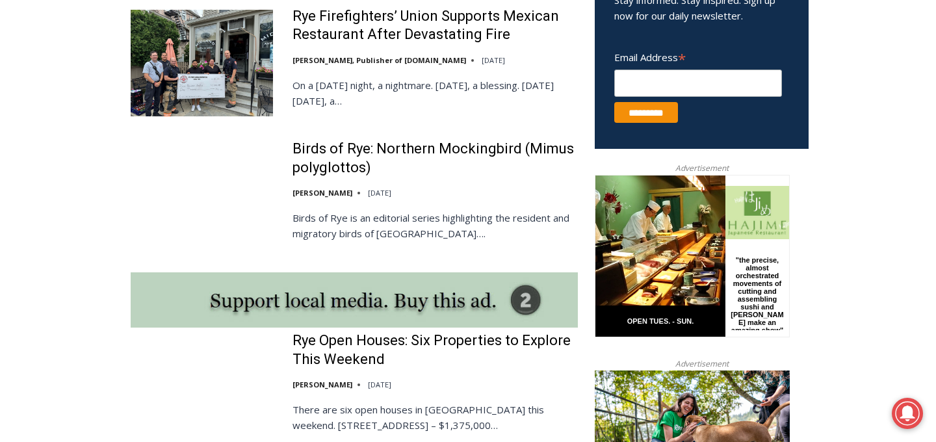
scroll to position [899, 0]
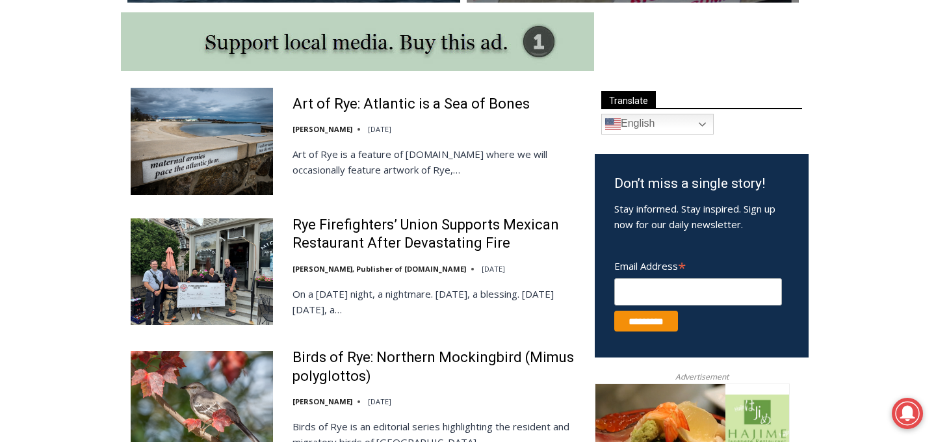
scroll to position [695, 0]
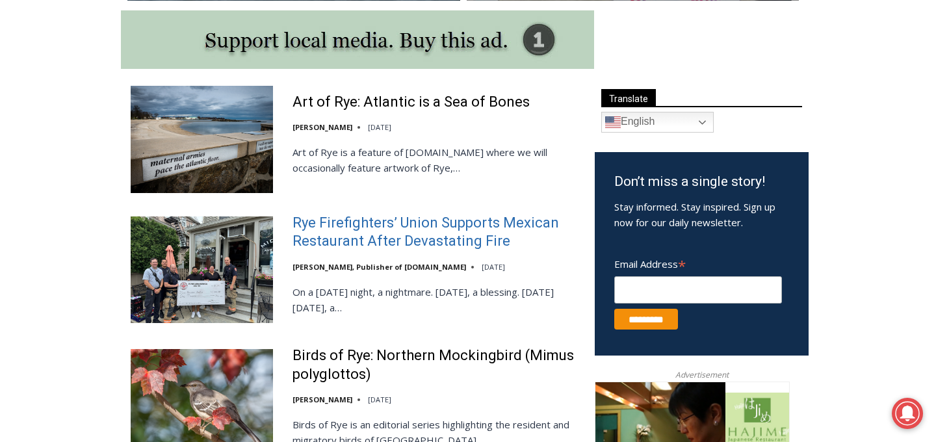
click at [312, 230] on link "Rye Firefighters’ Union Supports Mexican Restaurant After Devastating Fire" at bounding box center [435, 232] width 285 height 37
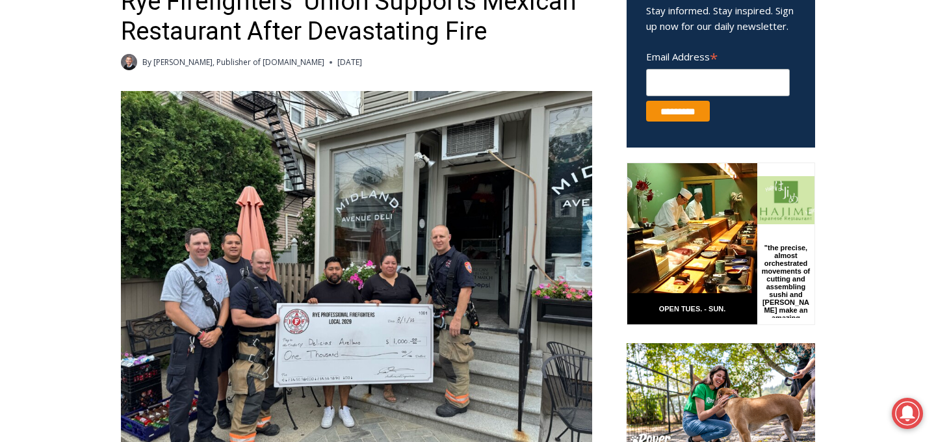
scroll to position [499, 0]
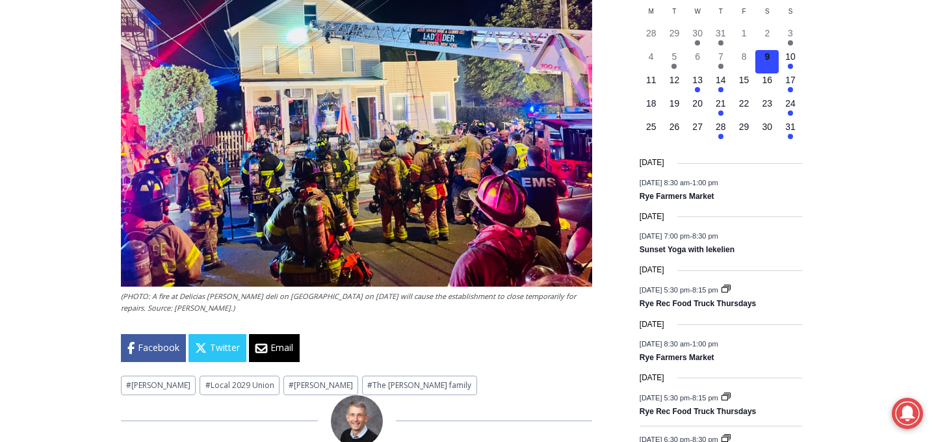
scroll to position [1517, 0]
